Goal: Complete application form

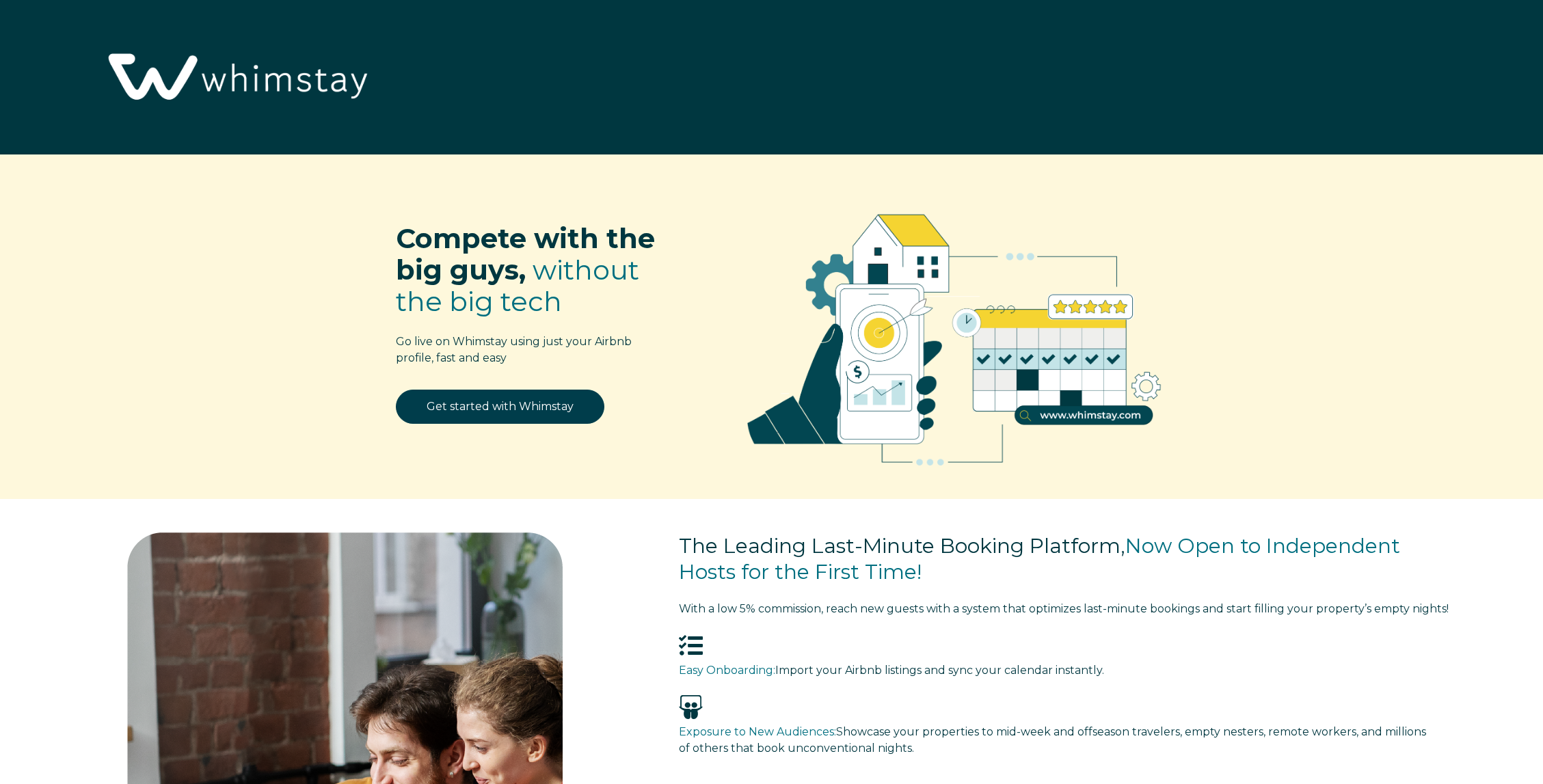
select select "US"
click at [481, 406] on link "Get started with Whimstay" at bounding box center [500, 407] width 209 height 34
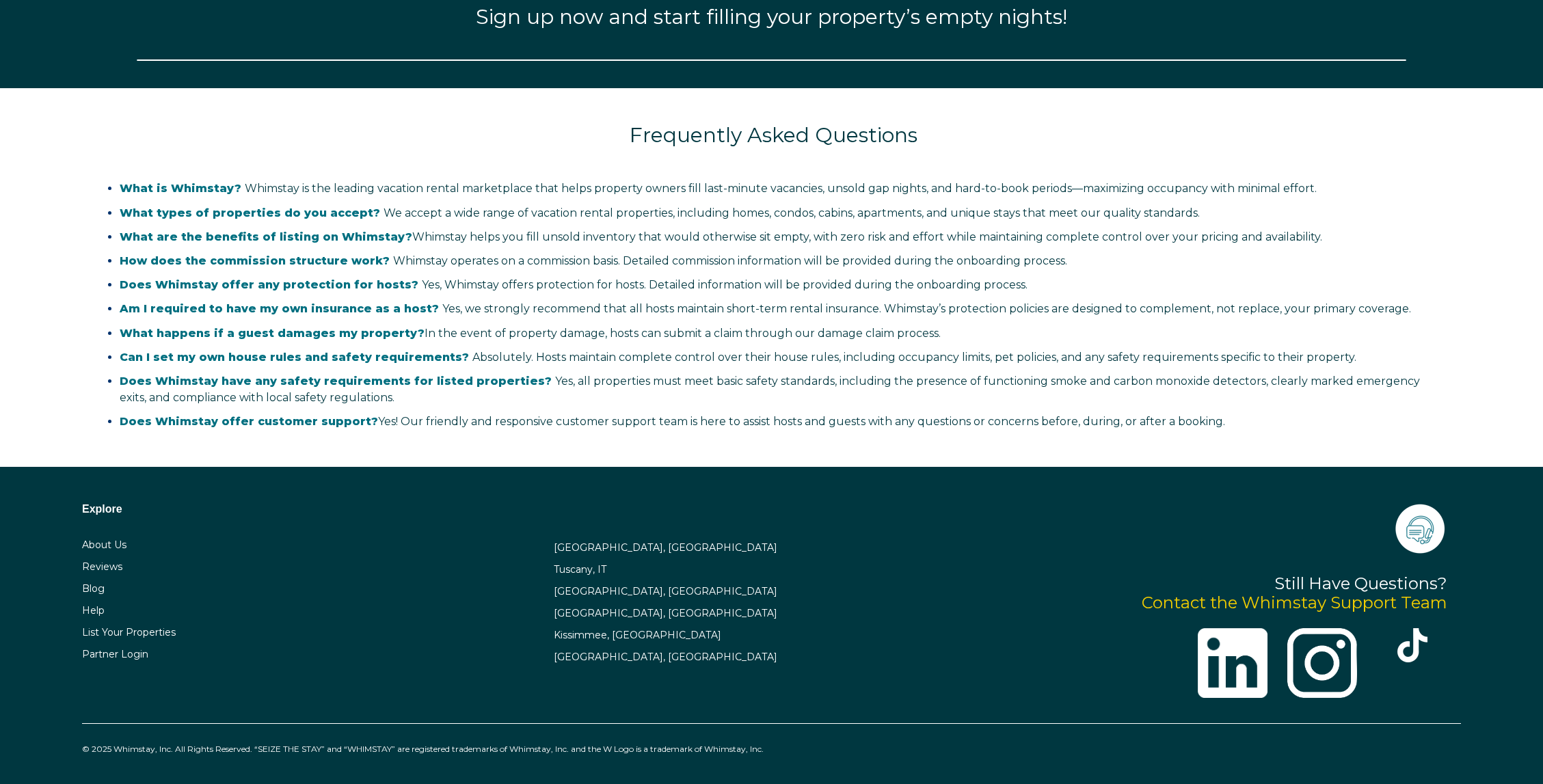
select select "US"
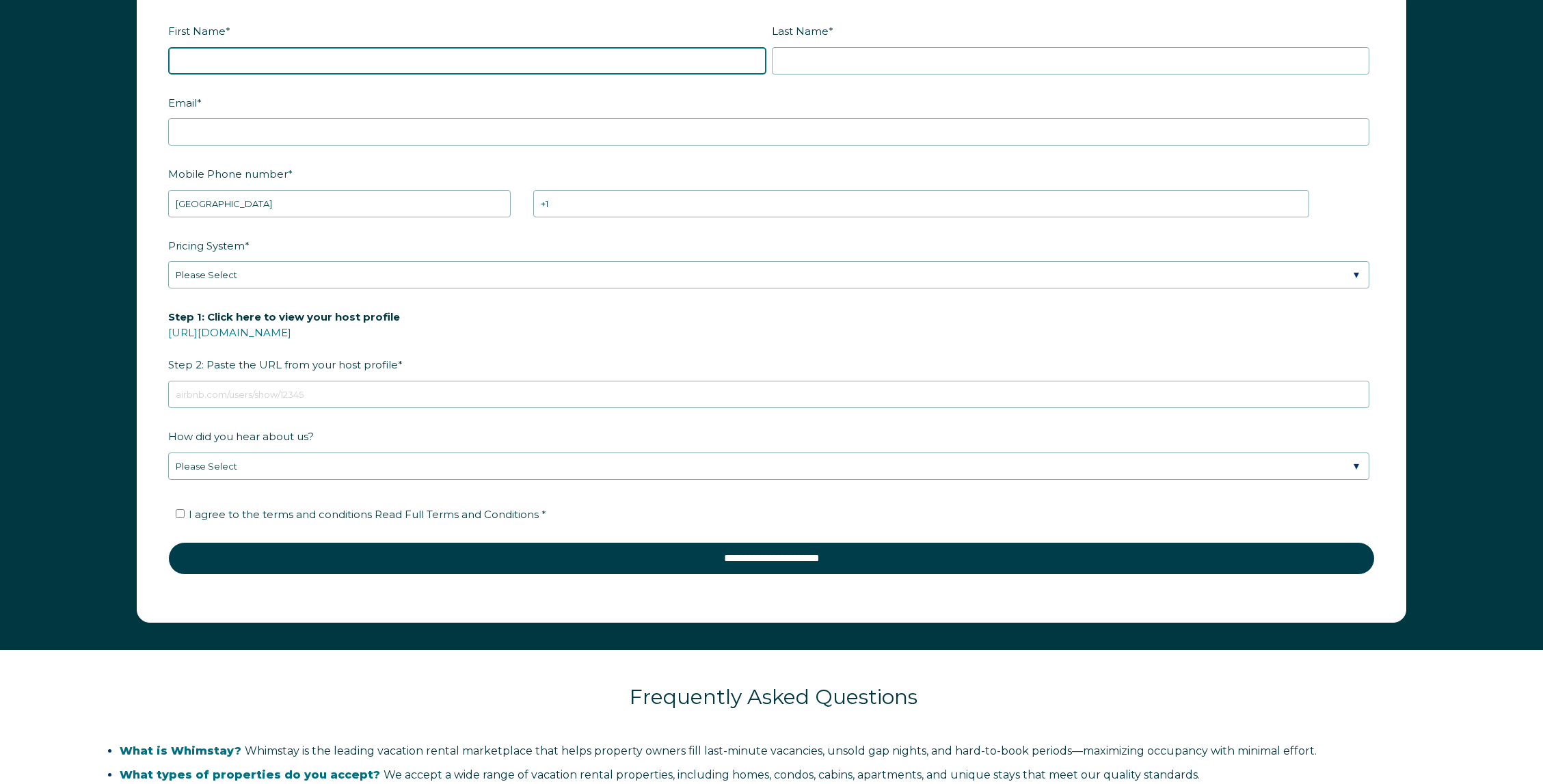
click at [567, 74] on input "First Name *" at bounding box center [467, 61] width 598 height 28
